Goal: Information Seeking & Learning: Learn about a topic

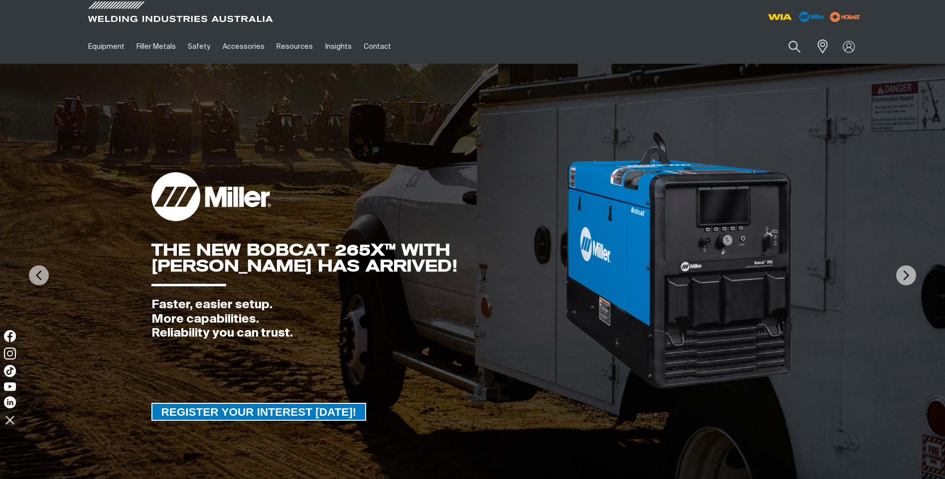
click at [827, 60] on div "Search When search results are available use up and down arrows to review and e…" at bounding box center [765, 46] width 195 height 34
click at [844, 44] on img at bounding box center [849, 46] width 14 height 14
click at [822, 67] on link "Partner Login" at bounding box center [809, 65] width 110 height 18
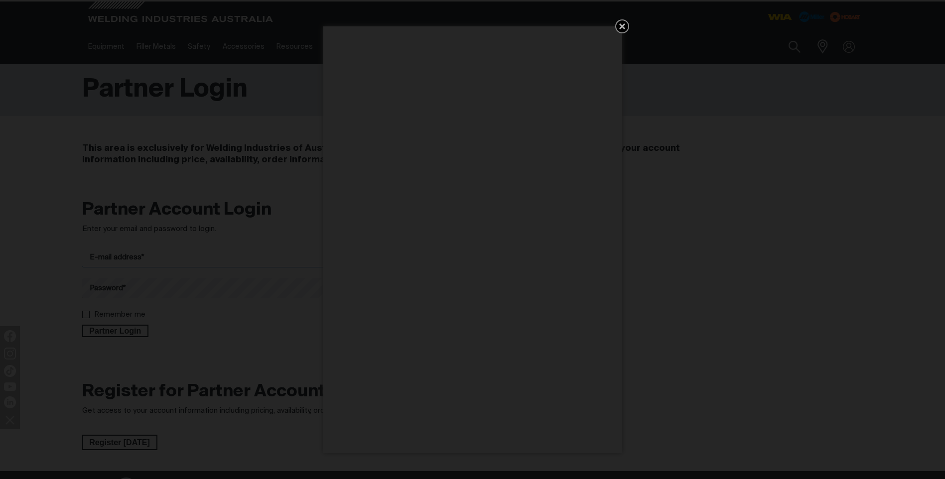
type input "[EMAIL_ADDRESS][DOMAIN_NAME]"
click at [618, 24] on icon "Get 5 WIA Welding Guides Free!" at bounding box center [622, 26] width 12 height 12
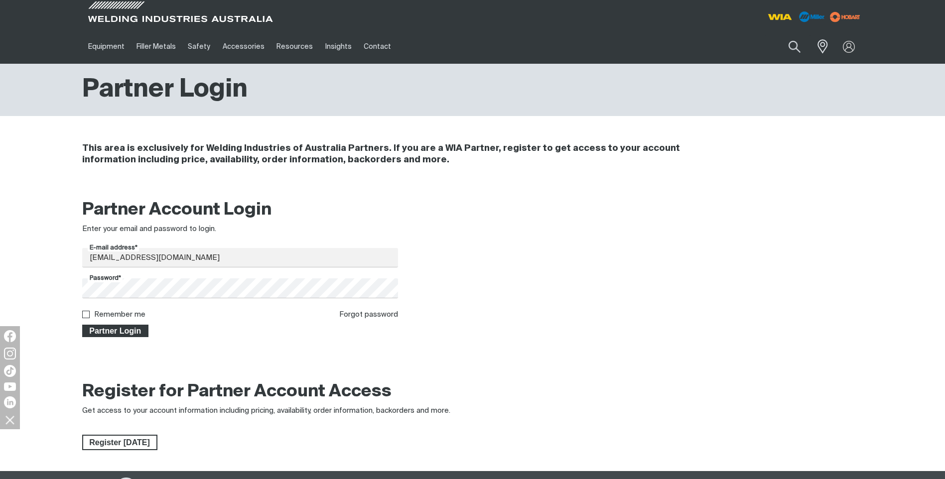
click at [130, 332] on span "Partner Login" at bounding box center [115, 331] width 65 height 13
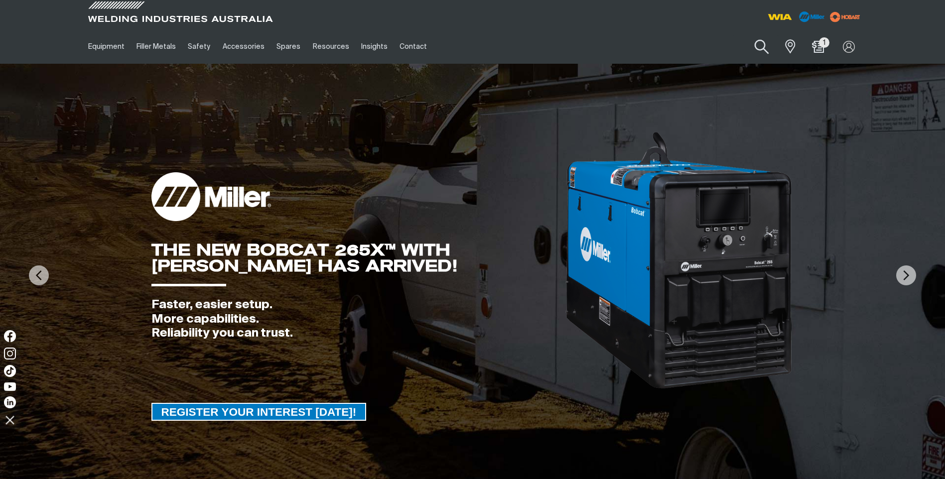
click at [762, 47] on button "Search products" at bounding box center [762, 47] width 40 height 28
click at [677, 40] on input "Search" at bounding box center [701, 46] width 153 height 22
click at [745, 35] on button "Search products" at bounding box center [762, 46] width 34 height 23
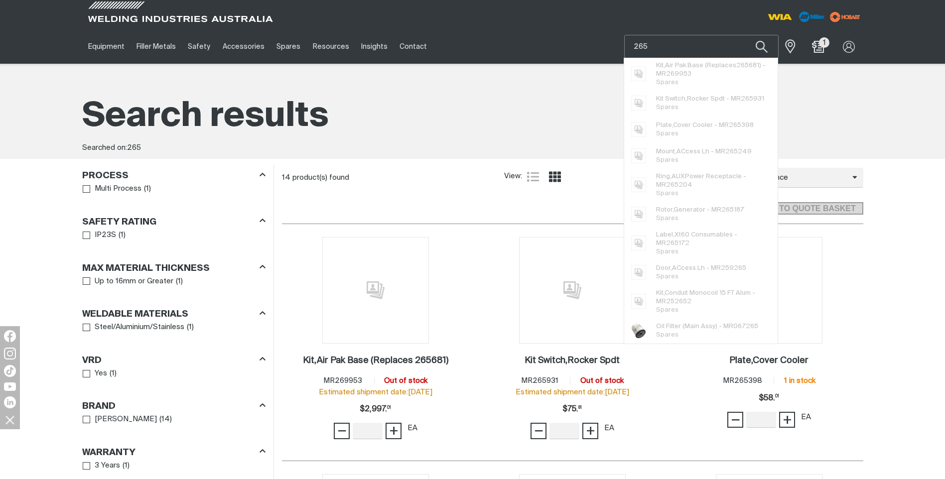
drag, startPoint x: 700, startPoint y: 45, endPoint x: 446, endPoint y: 44, distance: 254.2
click at [446, 44] on div "Equipment Stick Welders TIG Welders MIG Welders Multi-Process Welders Engine Dr…" at bounding box center [472, 46] width 781 height 34
type input "bobcat"
click at [745, 35] on button "Search products" at bounding box center [762, 46] width 34 height 23
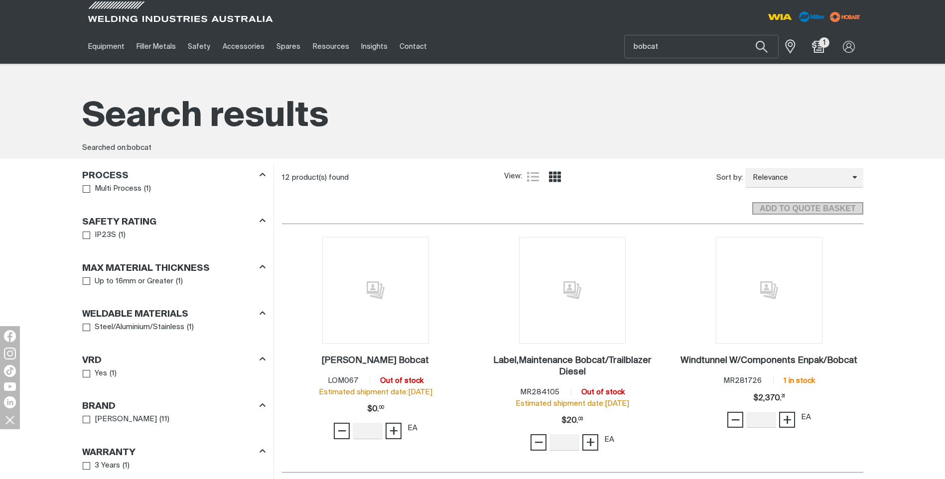
scroll to position [299, 0]
click at [767, 48] on button "Search products" at bounding box center [762, 47] width 40 height 28
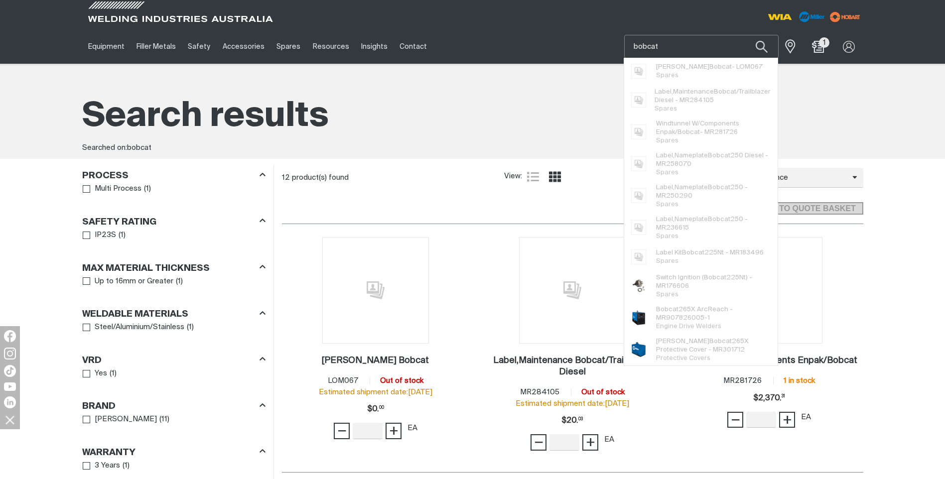
click at [655, 47] on input "bobcat" at bounding box center [701, 46] width 153 height 22
click at [671, 44] on input "bobcat" at bounding box center [701, 46] width 153 height 22
type input "bobcat 265"
click at [745, 35] on button "Search products" at bounding box center [762, 46] width 34 height 23
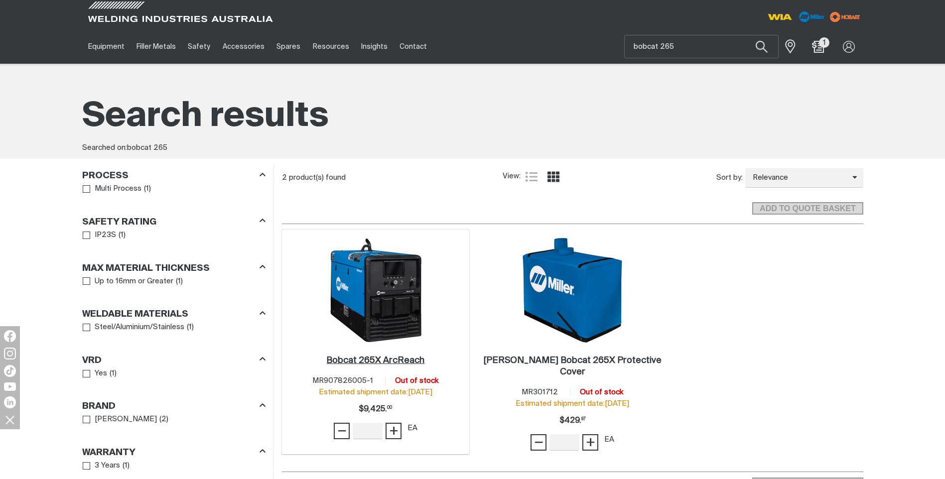
click at [374, 358] on h2 "Bobcat 265X ArcReach ." at bounding box center [375, 360] width 98 height 9
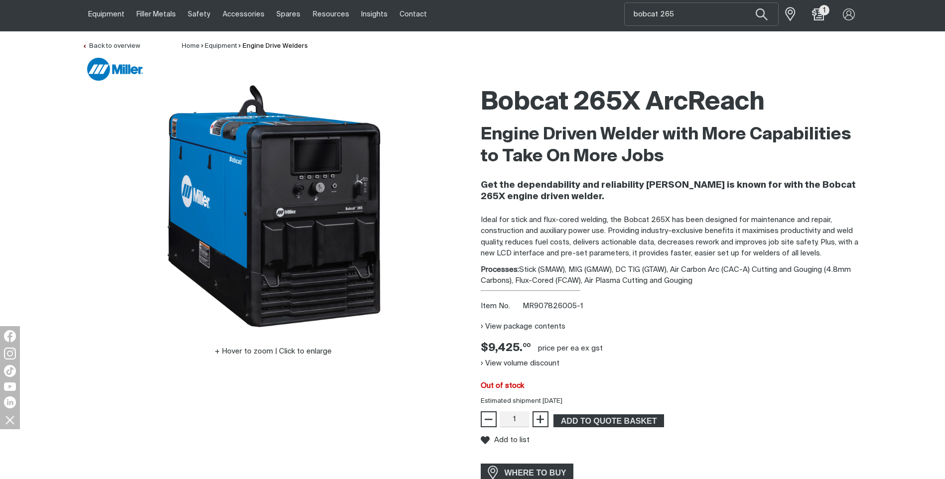
scroll to position [50, 0]
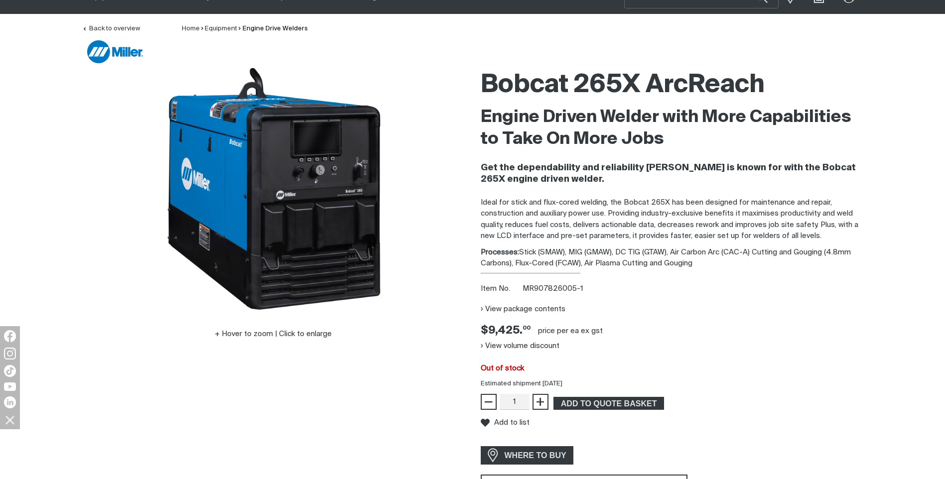
click at [387, 370] on div "Hover to zoom | Click to enlarge" at bounding box center [273, 290] width 383 height 452
click at [471, 181] on div "Hover to zoom | Click to enlarge" at bounding box center [273, 290] width 399 height 452
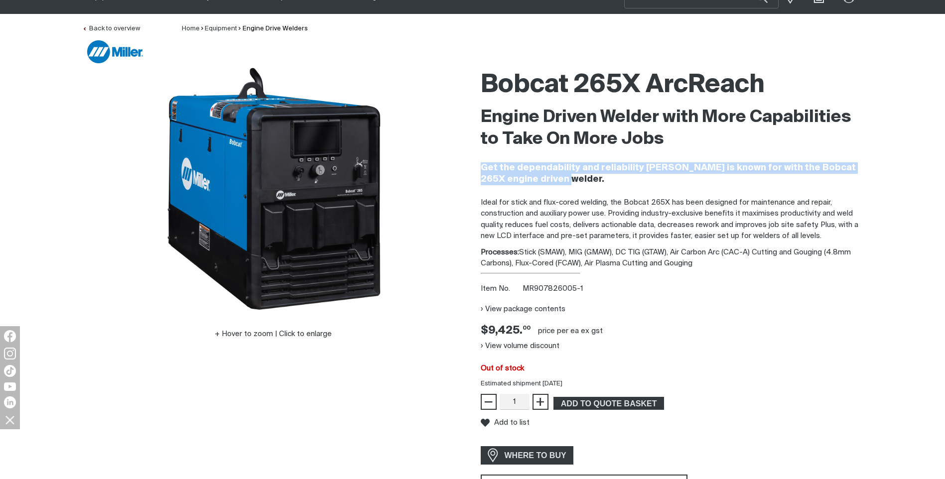
drag, startPoint x: 551, startPoint y: 179, endPoint x: 477, endPoint y: 163, distance: 76.1
click at [477, 163] on div "Bobcat 265X ArcReach Engine Driven Welder with More Capabilities to Take On Mor…" at bounding box center [672, 290] width 399 height 452
drag, startPoint x: 477, startPoint y: 163, endPoint x: 453, endPoint y: 109, distance: 59.4
click at [453, 109] on div at bounding box center [273, 188] width 383 height 249
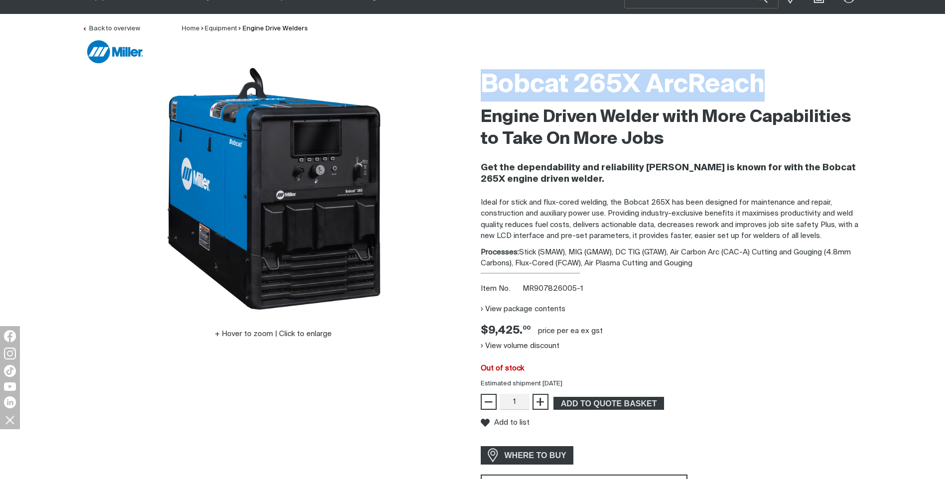
drag, startPoint x: 772, startPoint y: 82, endPoint x: 485, endPoint y: 68, distance: 287.4
click at [485, 68] on div "Bobcat 265X ArcReach" at bounding box center [672, 85] width 383 height 42
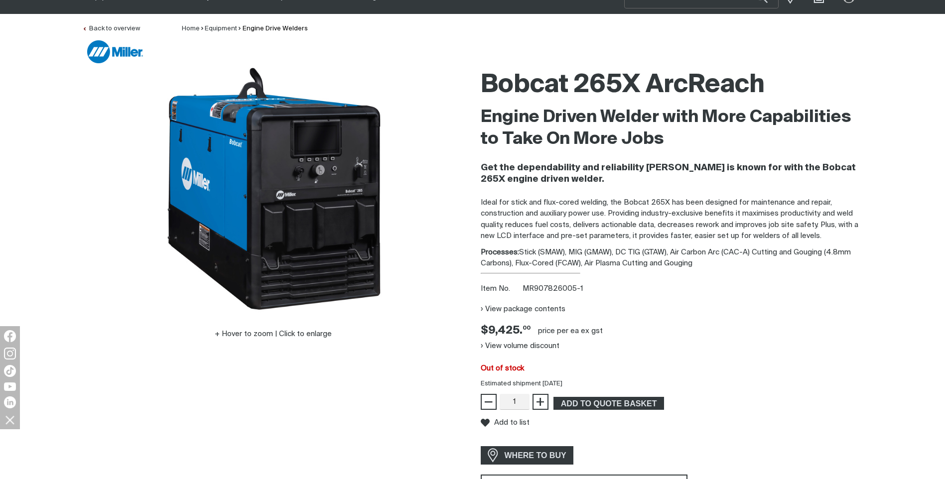
drag, startPoint x: 485, startPoint y: 68, endPoint x: 651, endPoint y: 146, distance: 183.7
click at [651, 146] on h2 "Engine Driven Welder with More Capabilities to Take On More Jobs" at bounding box center [672, 129] width 383 height 44
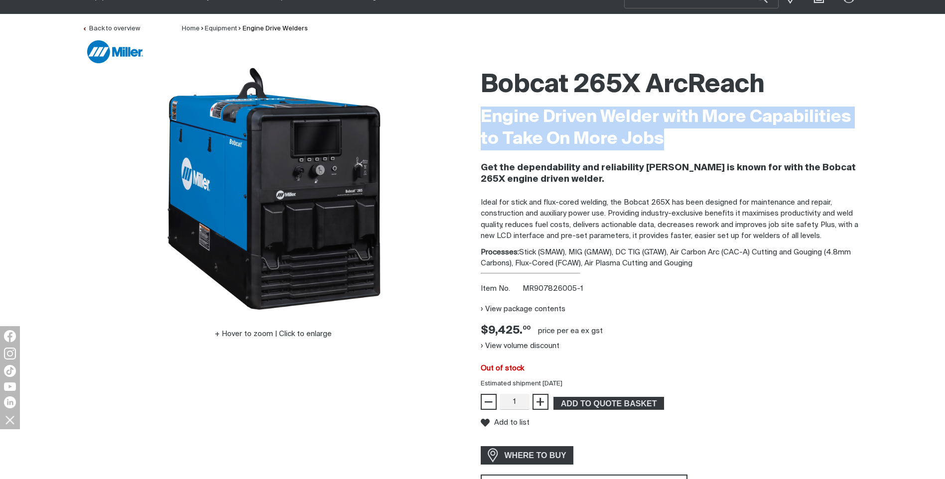
drag, startPoint x: 671, startPoint y: 139, endPoint x: 477, endPoint y: 112, distance: 195.2
click at [477, 112] on div "Bobcat 265X ArcReach Engine Driven Welder with More Capabilities to Take On Mor…" at bounding box center [672, 290] width 399 height 452
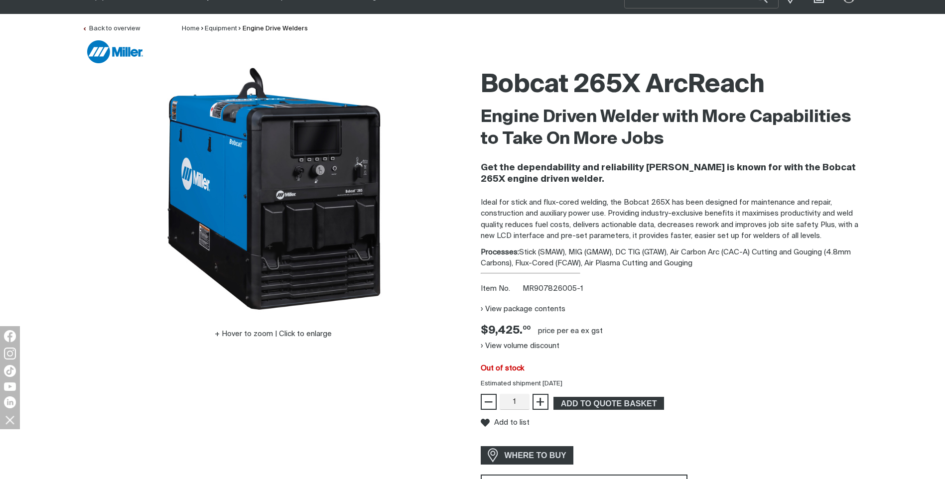
click at [340, 50] on div at bounding box center [475, 51] width 776 height 23
